Goal: Information Seeking & Learning: Find specific page/section

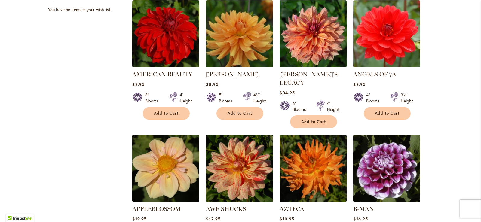
scroll to position [522, 0]
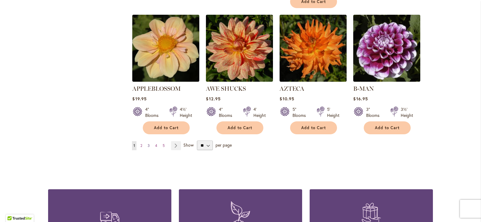
click at [148, 143] on span "3" at bounding box center [149, 145] width 2 height 5
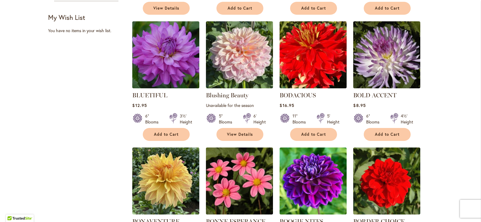
scroll to position [471, 0]
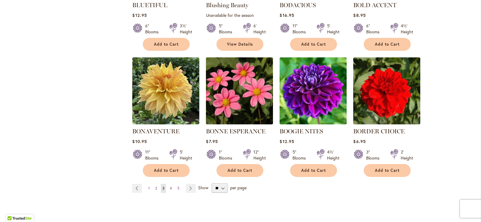
click at [155, 186] on span "2" at bounding box center [156, 188] width 2 height 5
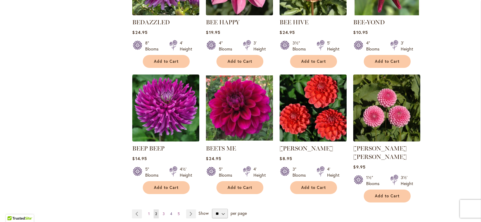
scroll to position [481, 0]
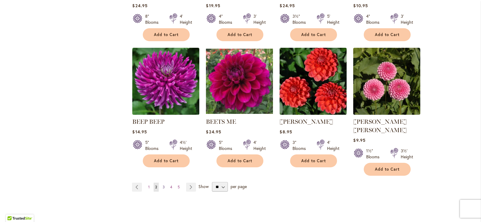
click at [163, 185] on span "3" at bounding box center [164, 187] width 2 height 5
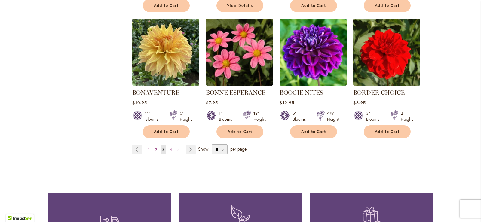
scroll to position [511, 0]
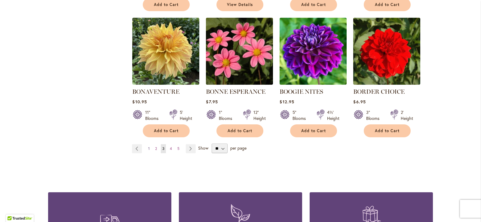
click at [148, 146] on span "1" at bounding box center [149, 148] width 2 height 5
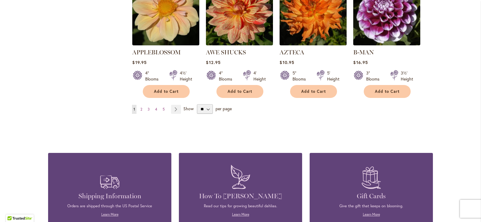
scroll to position [571, 0]
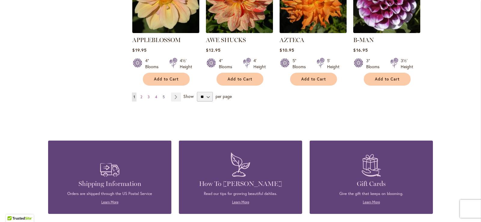
click at [163, 95] on span "5" at bounding box center [164, 97] width 2 height 5
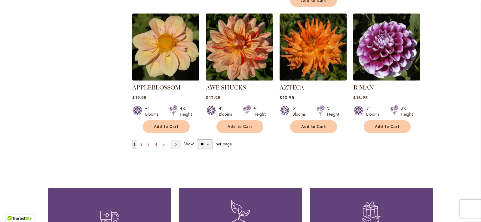
scroll to position [451, 0]
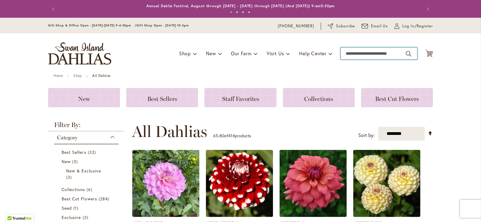
click at [353, 52] on input "Search" at bounding box center [379, 53] width 77 height 12
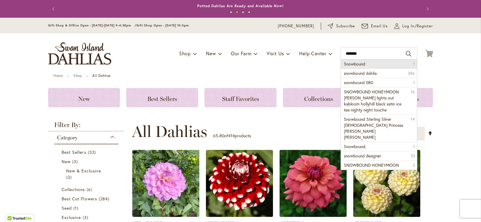
click at [353, 64] on span "Snowbound" at bounding box center [354, 64] width 21 height 6
type input "*********"
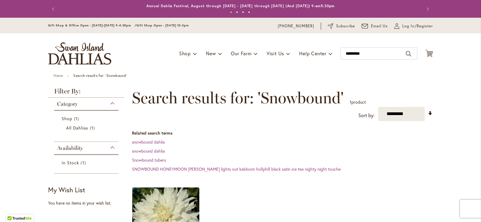
scroll to position [120, 0]
